Goal: Transaction & Acquisition: Purchase product/service

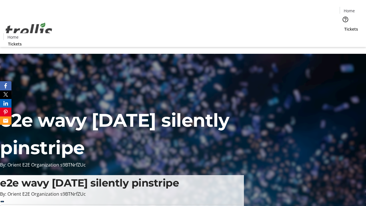
click at [345, 26] on span "Tickets" at bounding box center [352, 29] width 14 height 6
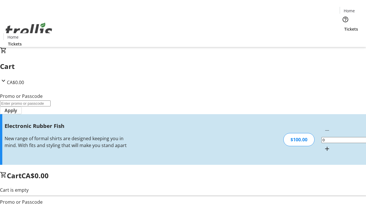
click at [324, 145] on mat-icon "Increment by one" at bounding box center [327, 148] width 7 height 7
type input "1"
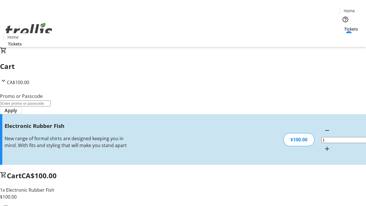
type input "FREE"
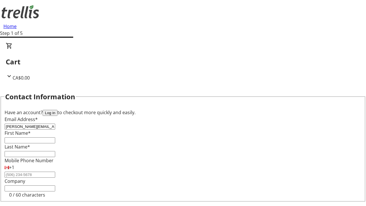
type input "[PERSON_NAME][EMAIL_ADDRESS][DOMAIN_NAME]"
type input "[PERSON_NAME]"
type input "Mosciski"
